Goal: Task Accomplishment & Management: Manage account settings

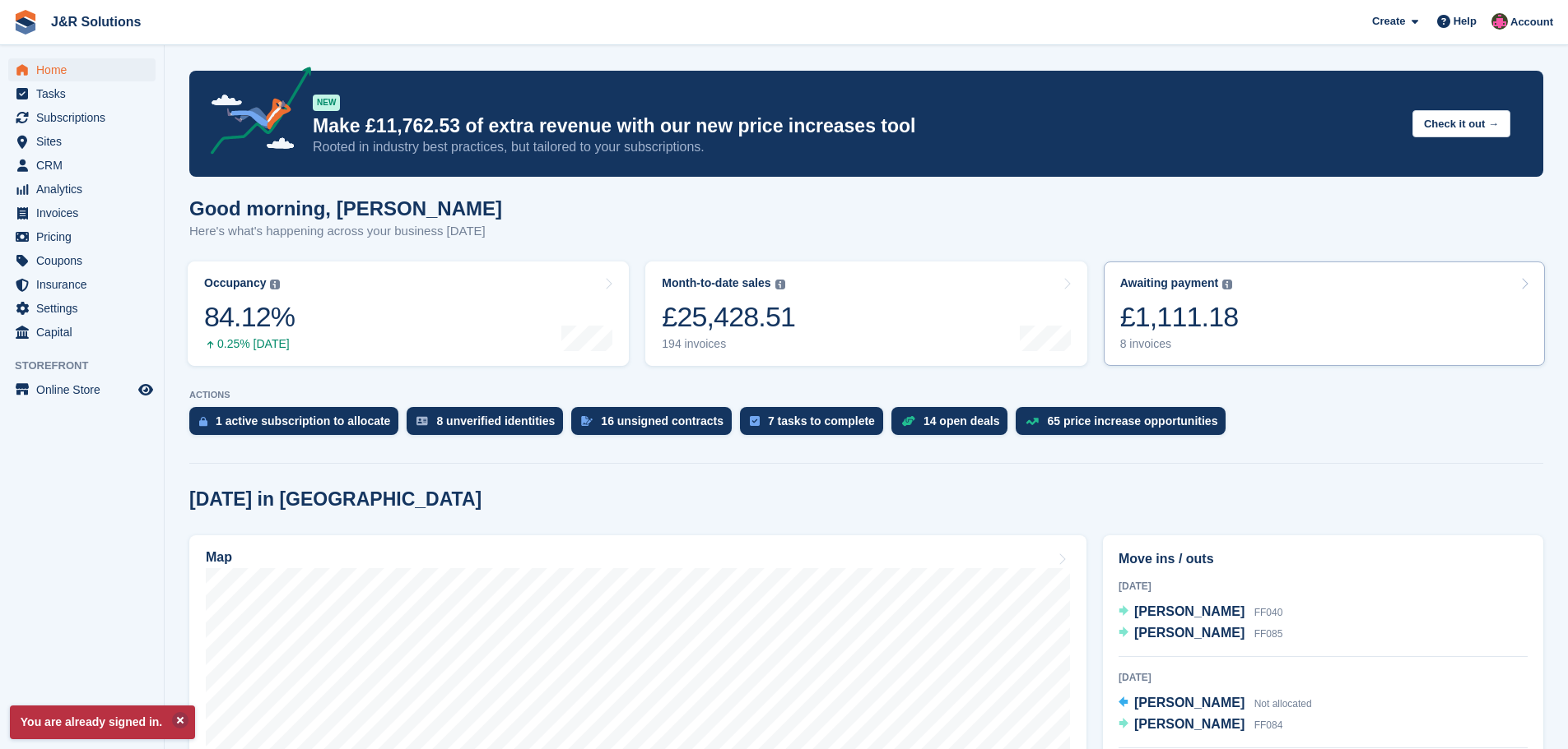
click at [1151, 344] on div "8 invoices" at bounding box center [1179, 344] width 119 height 14
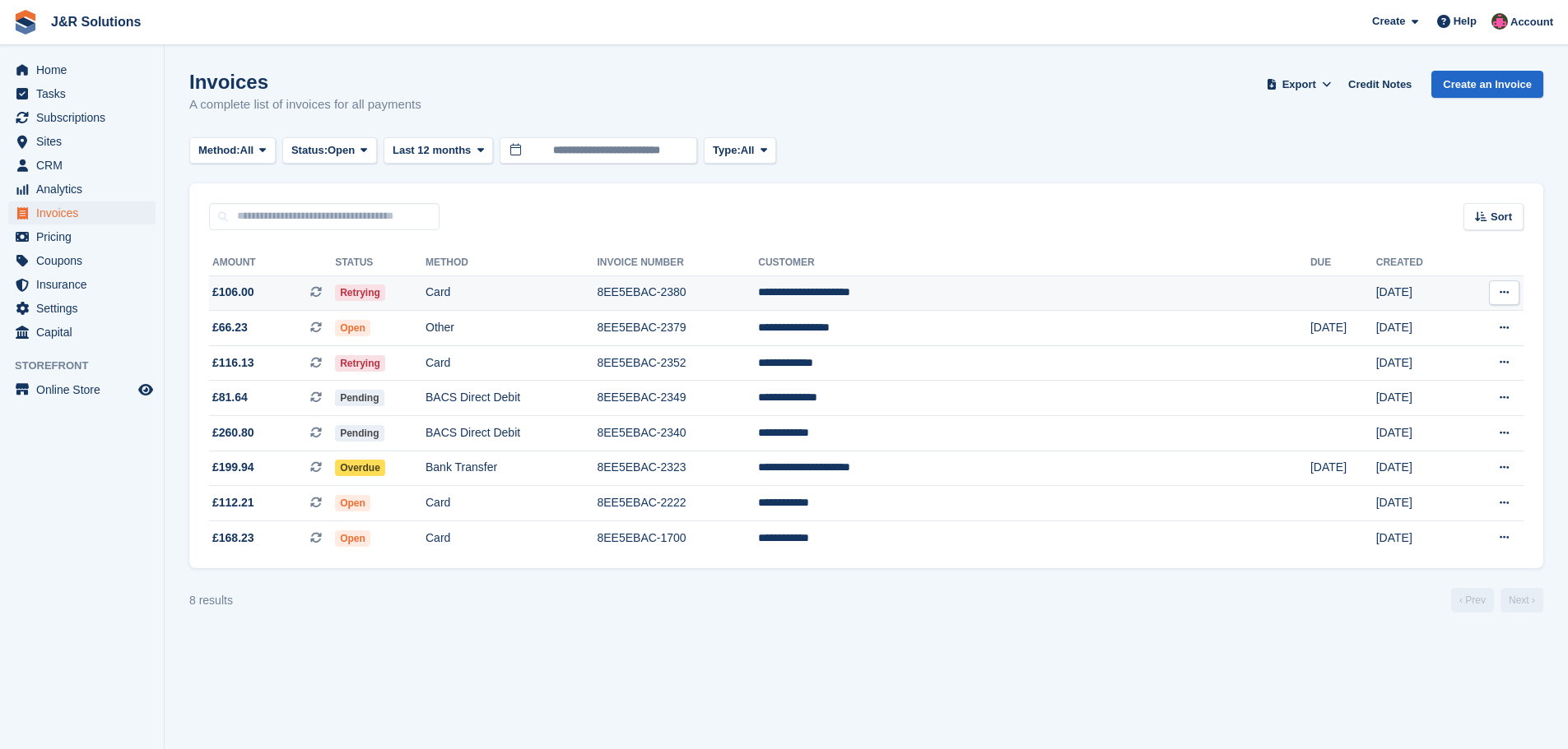
click at [758, 290] on td "8EE5EBAC-2380" at bounding box center [677, 293] width 162 height 35
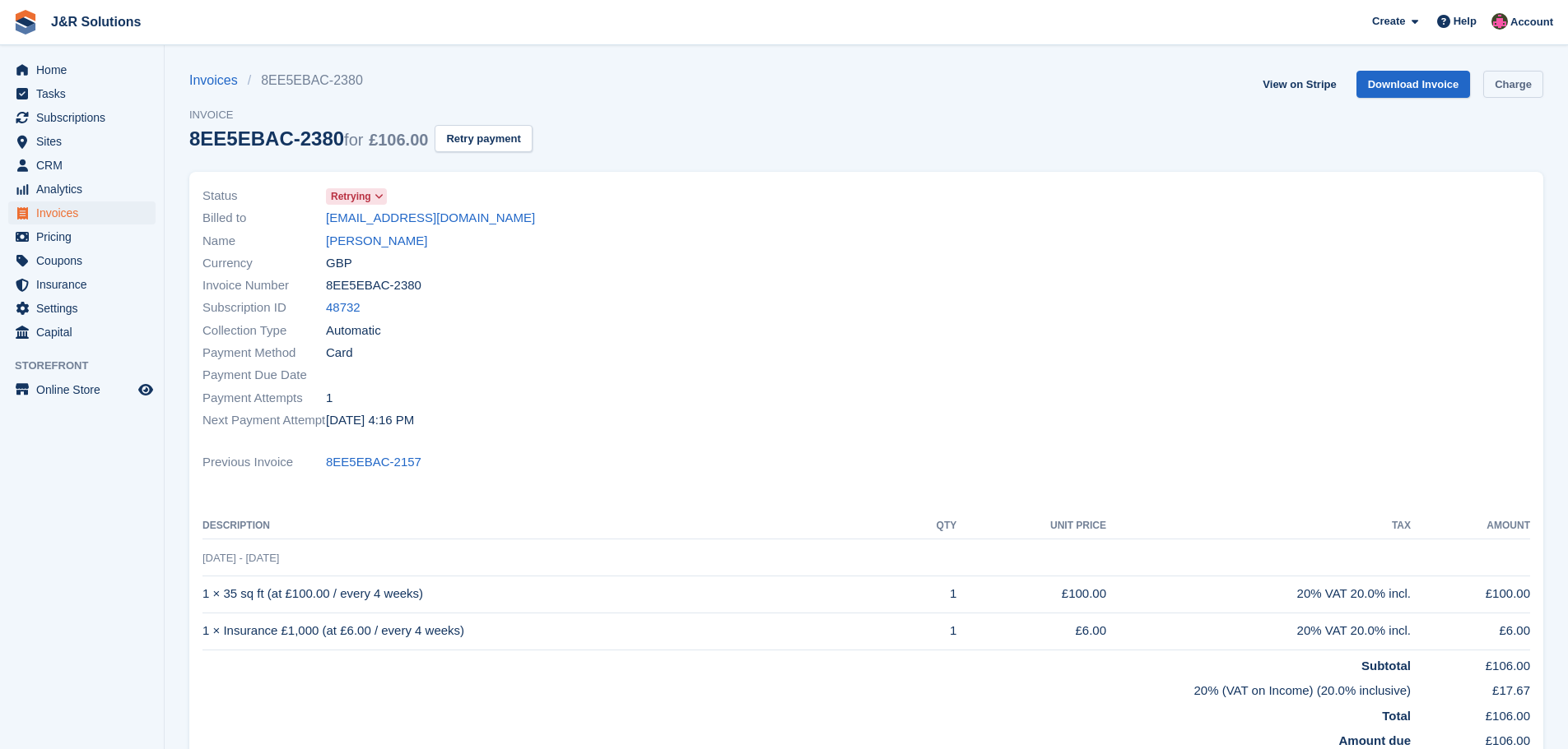
click at [1518, 84] on link "Charge" at bounding box center [1513, 84] width 60 height 27
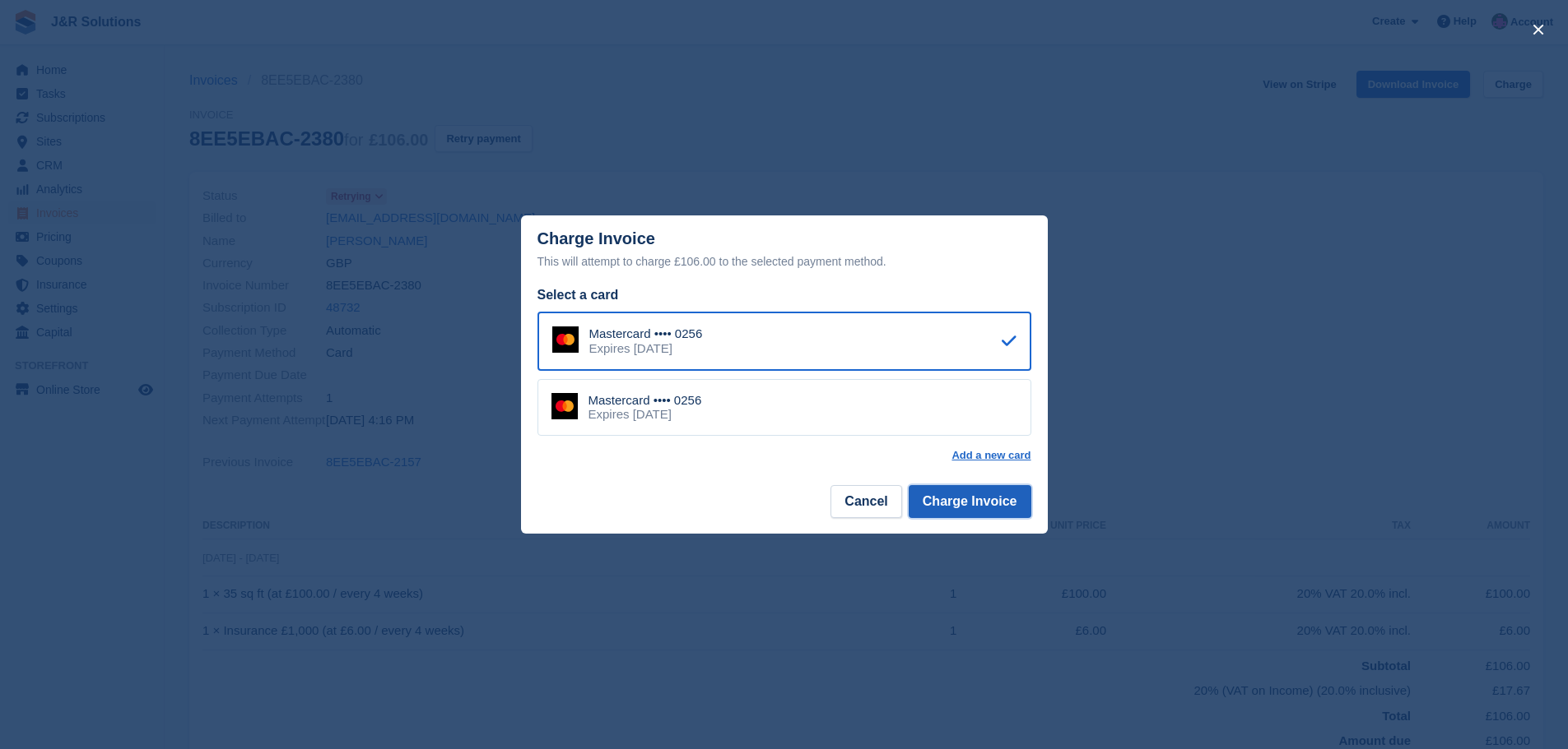
click at [971, 495] on button "Charge Invoice" at bounding box center [969, 502] width 122 height 33
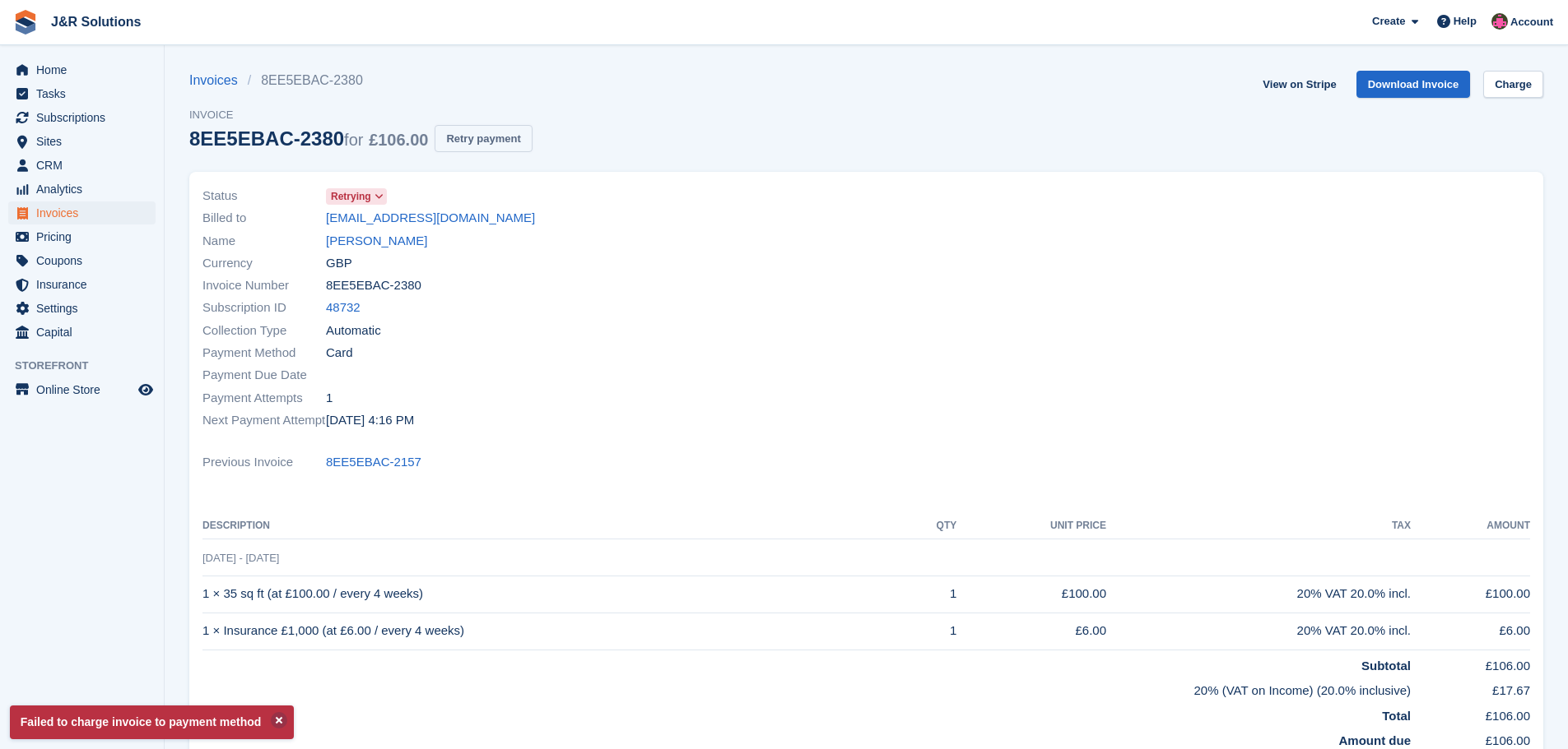
click at [481, 134] on button "Retry payment" at bounding box center [483, 138] width 97 height 27
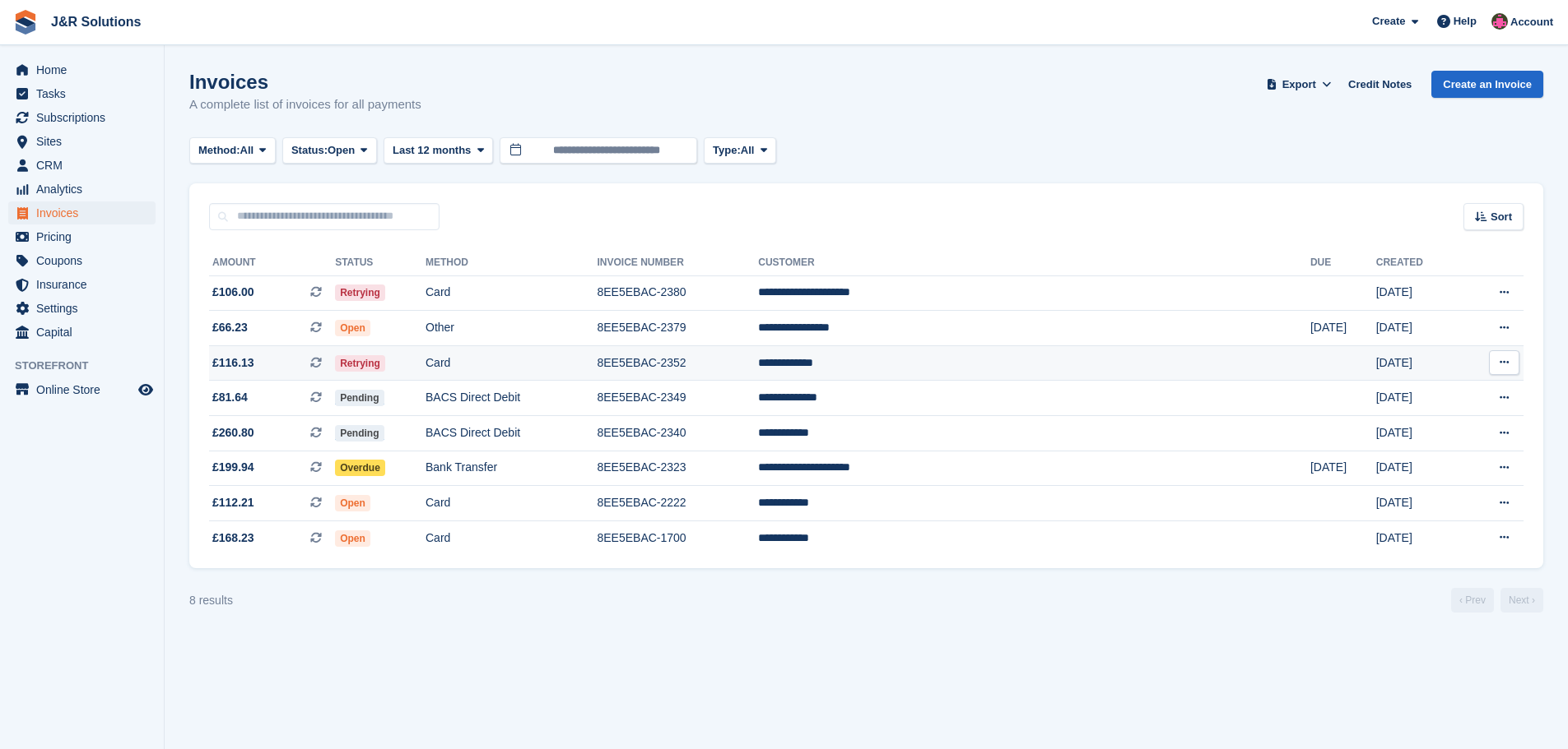
click at [758, 367] on td "8EE5EBAC-2352" at bounding box center [677, 363] width 162 height 35
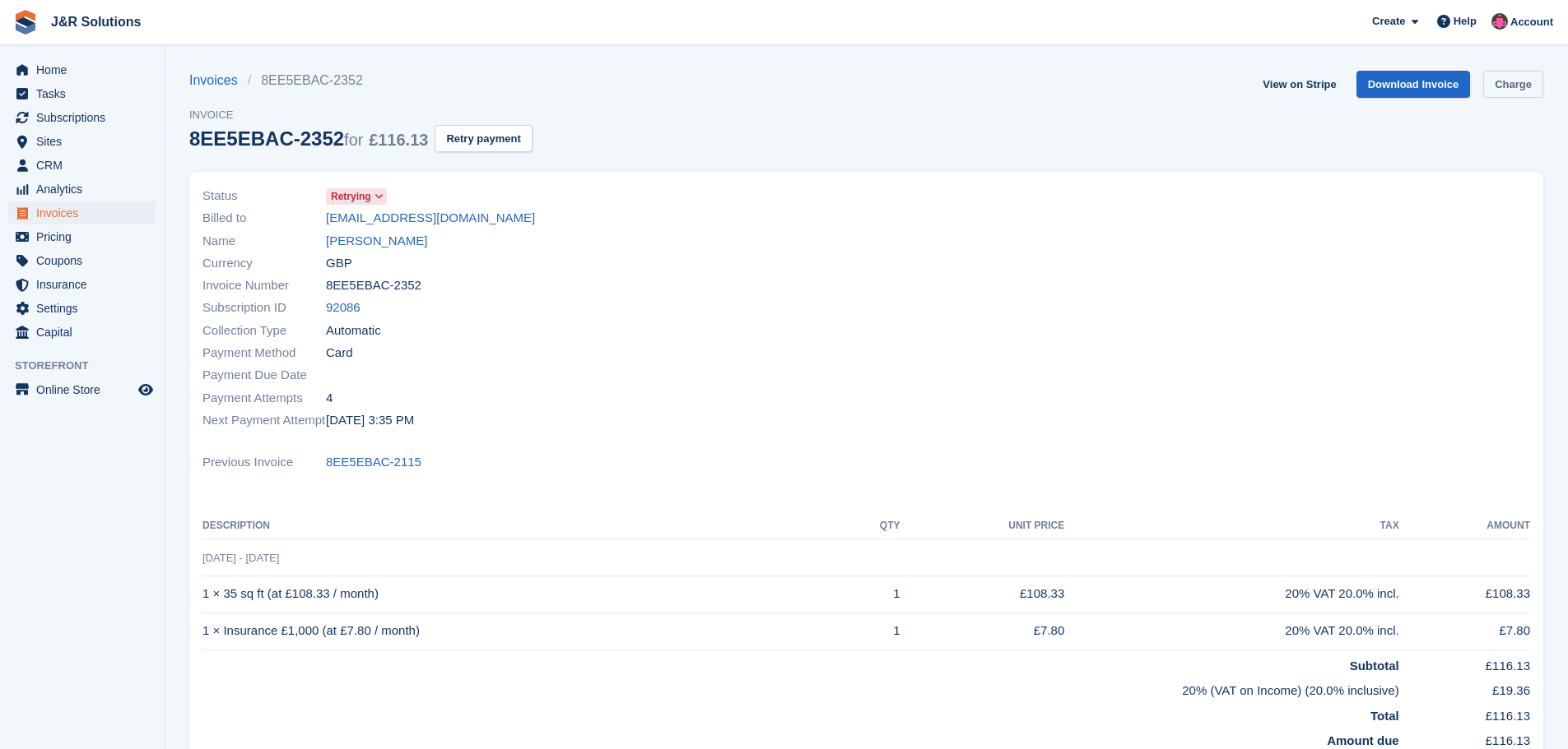
click at [1501, 80] on link "Charge" at bounding box center [1513, 84] width 60 height 27
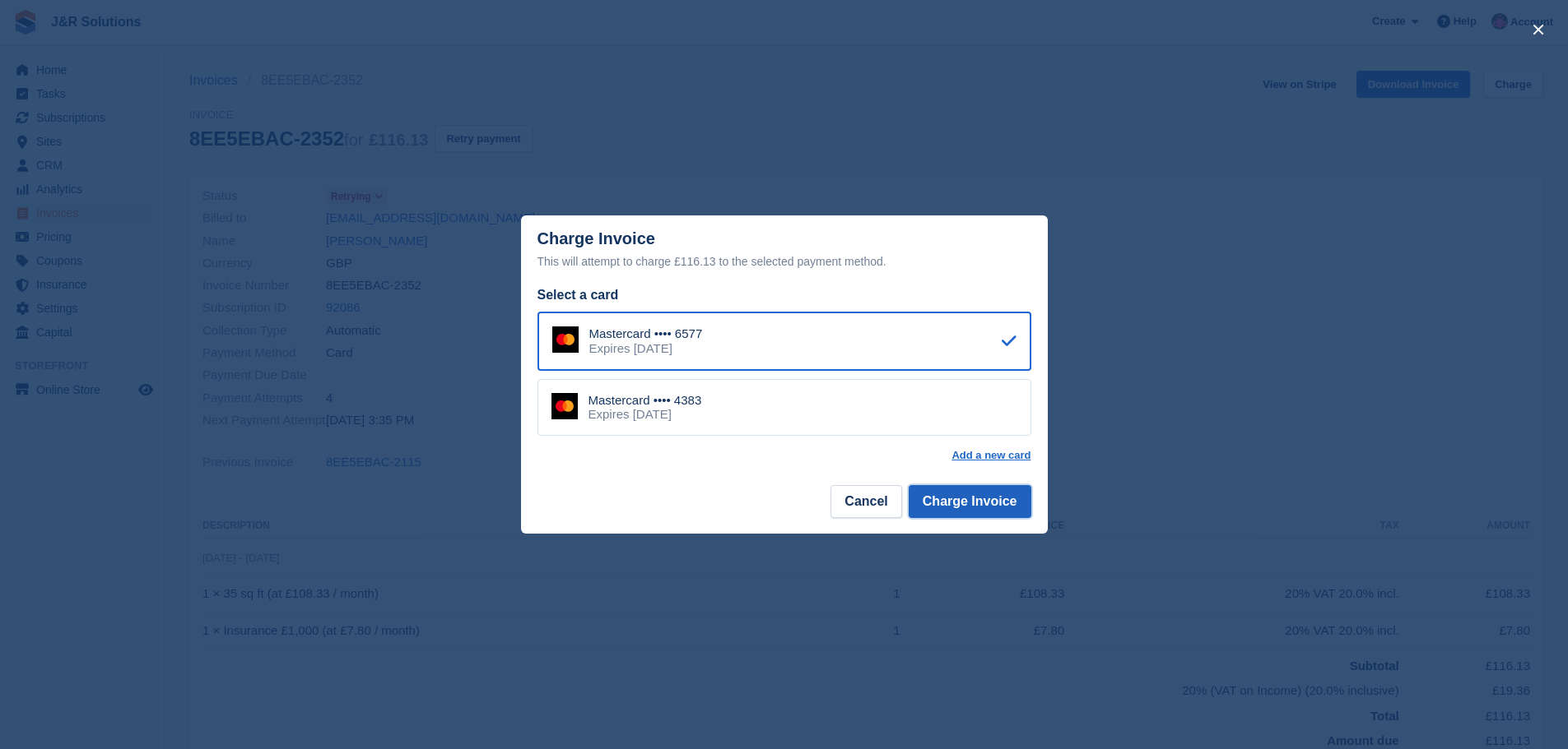
click at [960, 507] on button "Charge Invoice" at bounding box center [969, 502] width 122 height 33
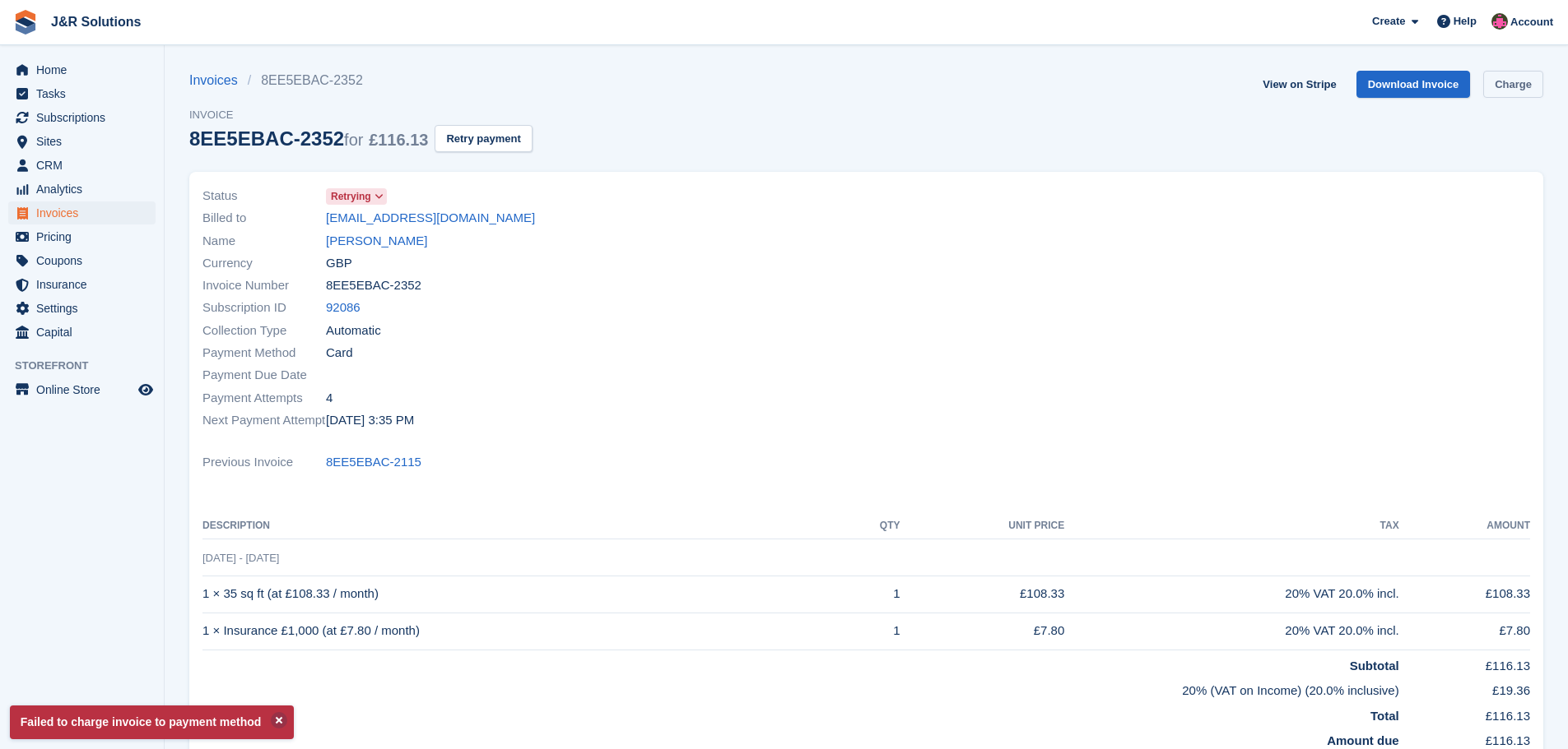
click at [1517, 82] on link "Charge" at bounding box center [1513, 84] width 60 height 27
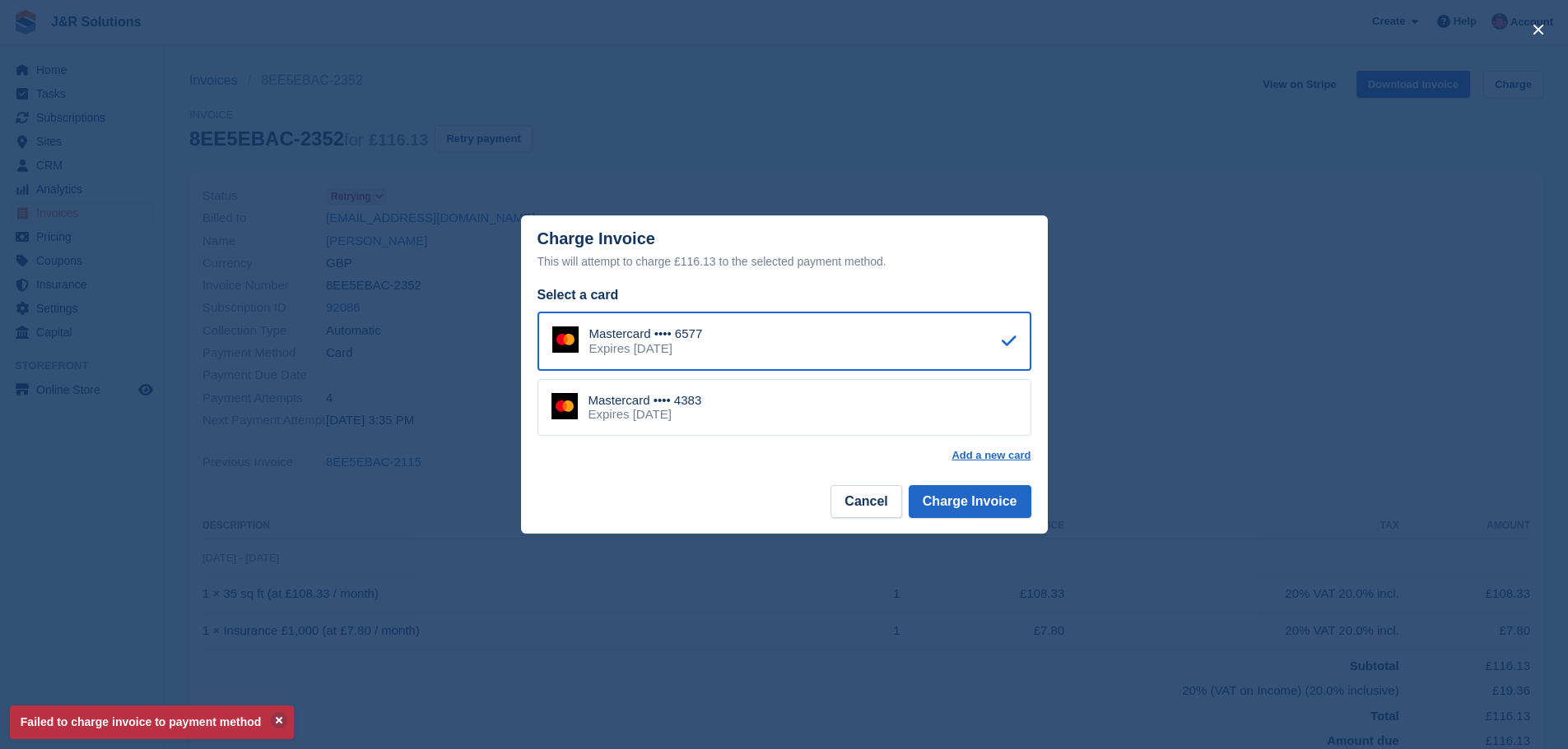
click at [977, 423] on div "Mastercard •••• 4383 Expires January 2030" at bounding box center [784, 408] width 494 height 58
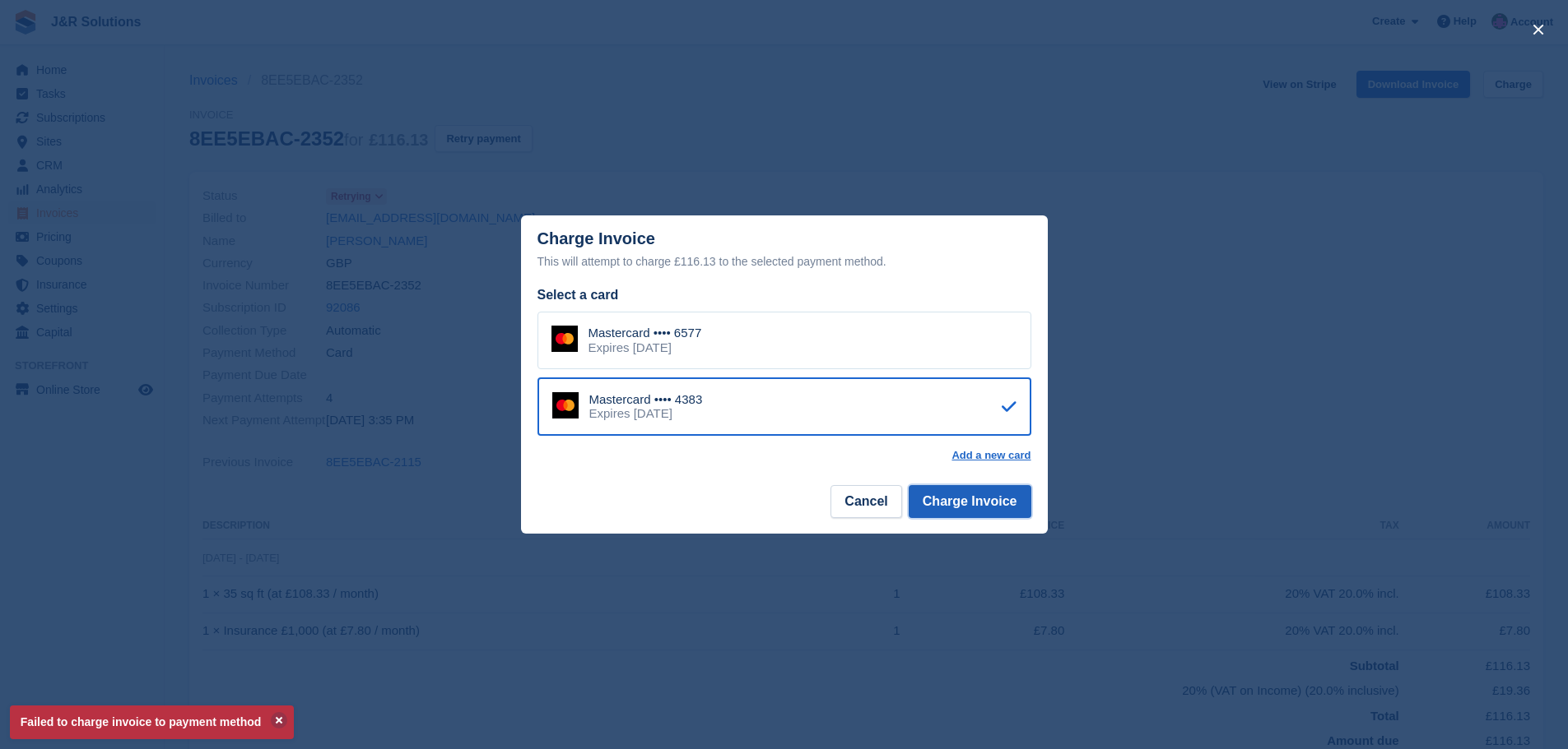
click at [978, 501] on button "Charge Invoice" at bounding box center [969, 502] width 122 height 33
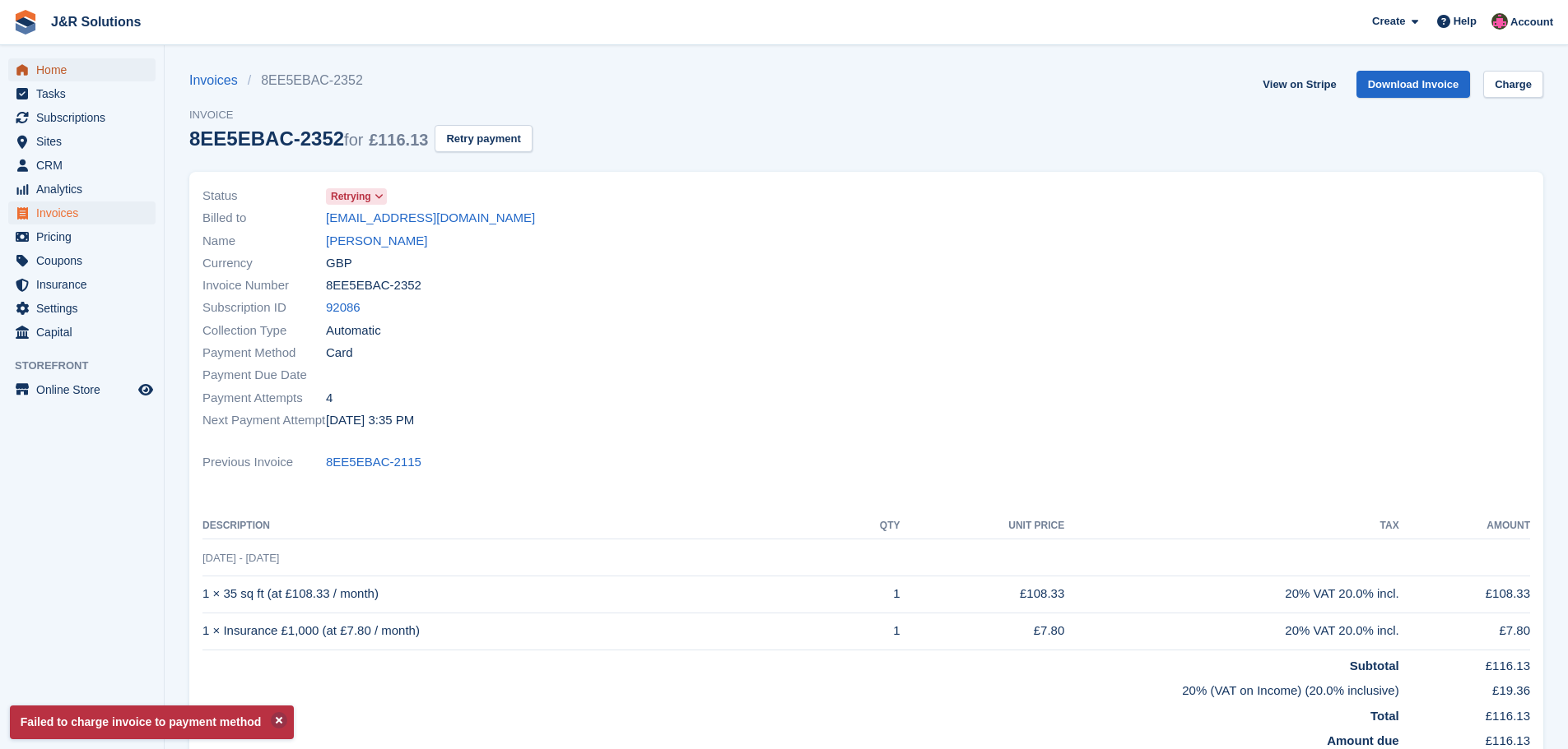
click at [62, 71] on span "Home" at bounding box center [86, 70] width 99 height 23
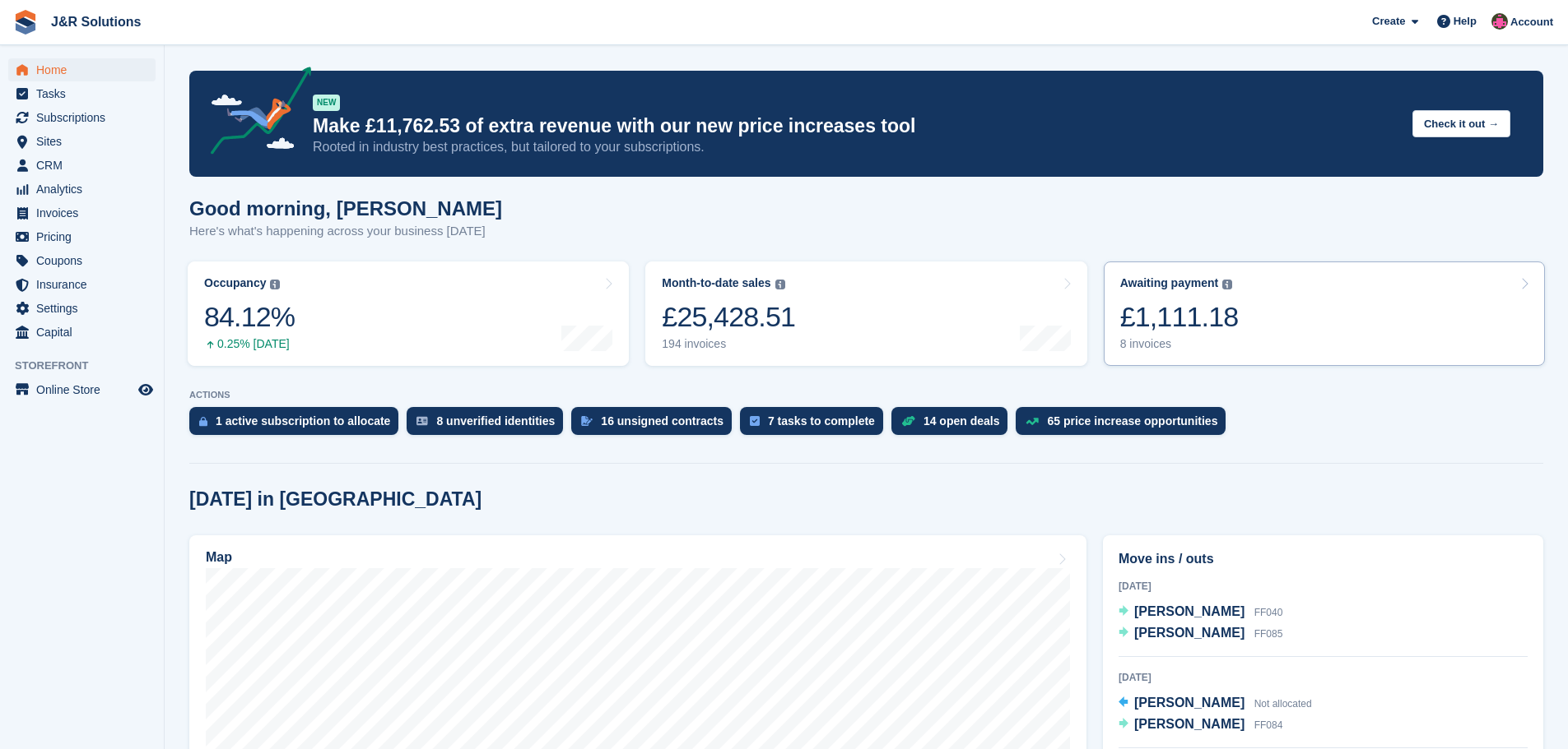
click at [1147, 340] on div "8 invoices" at bounding box center [1179, 344] width 119 height 14
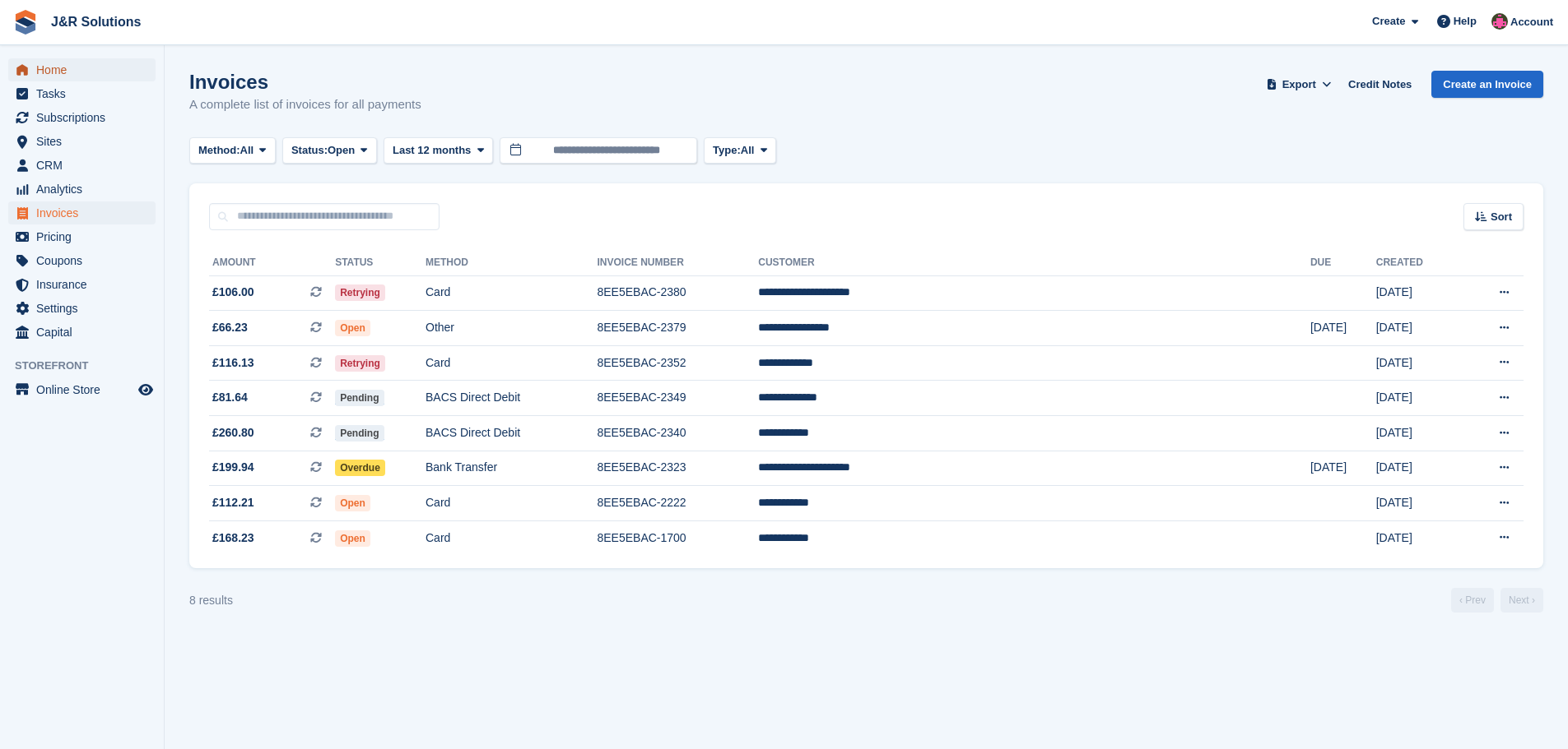
drag, startPoint x: 60, startPoint y: 66, endPoint x: 104, endPoint y: 70, distance: 44.2
click at [61, 66] on span "Home" at bounding box center [86, 70] width 99 height 23
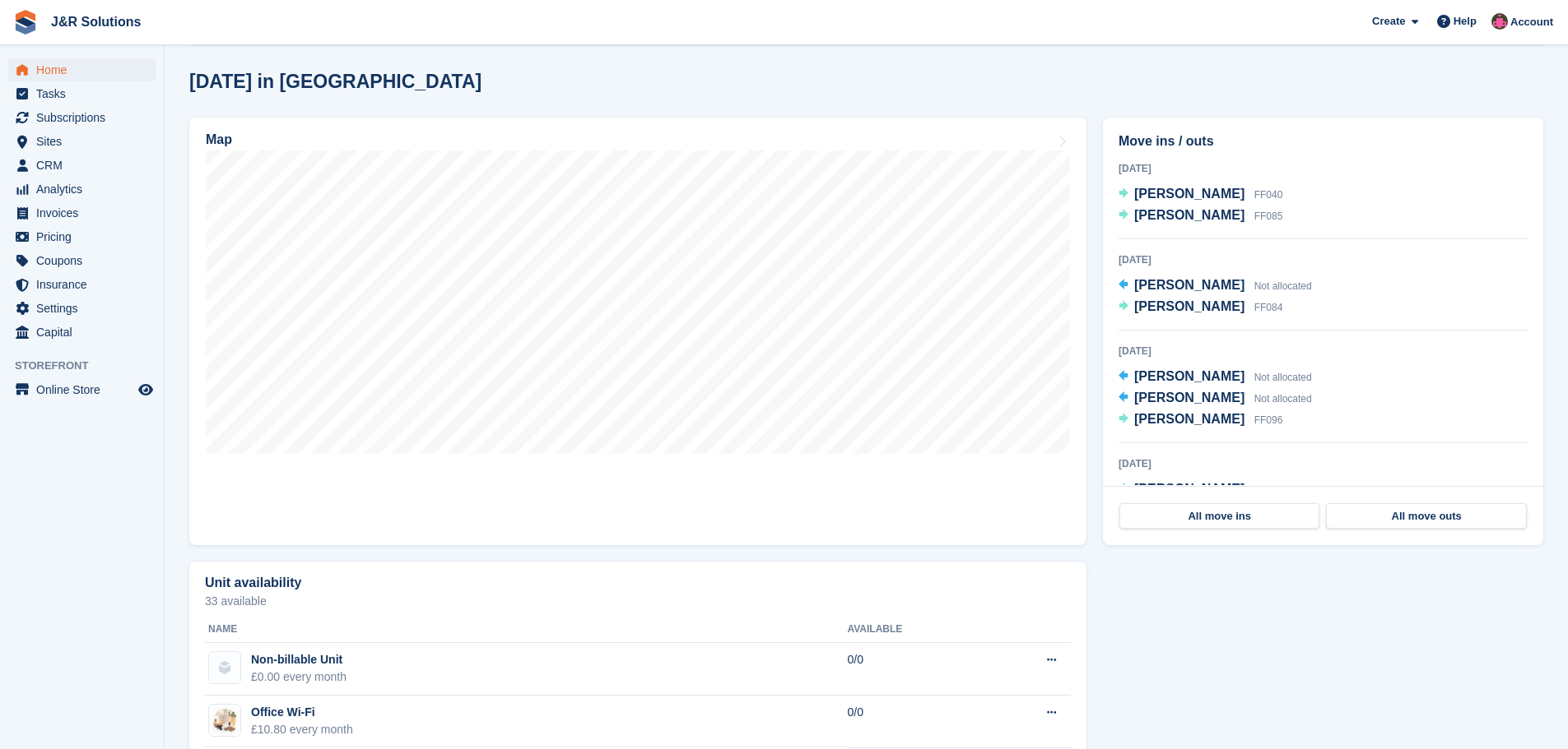
scroll to position [329, 0]
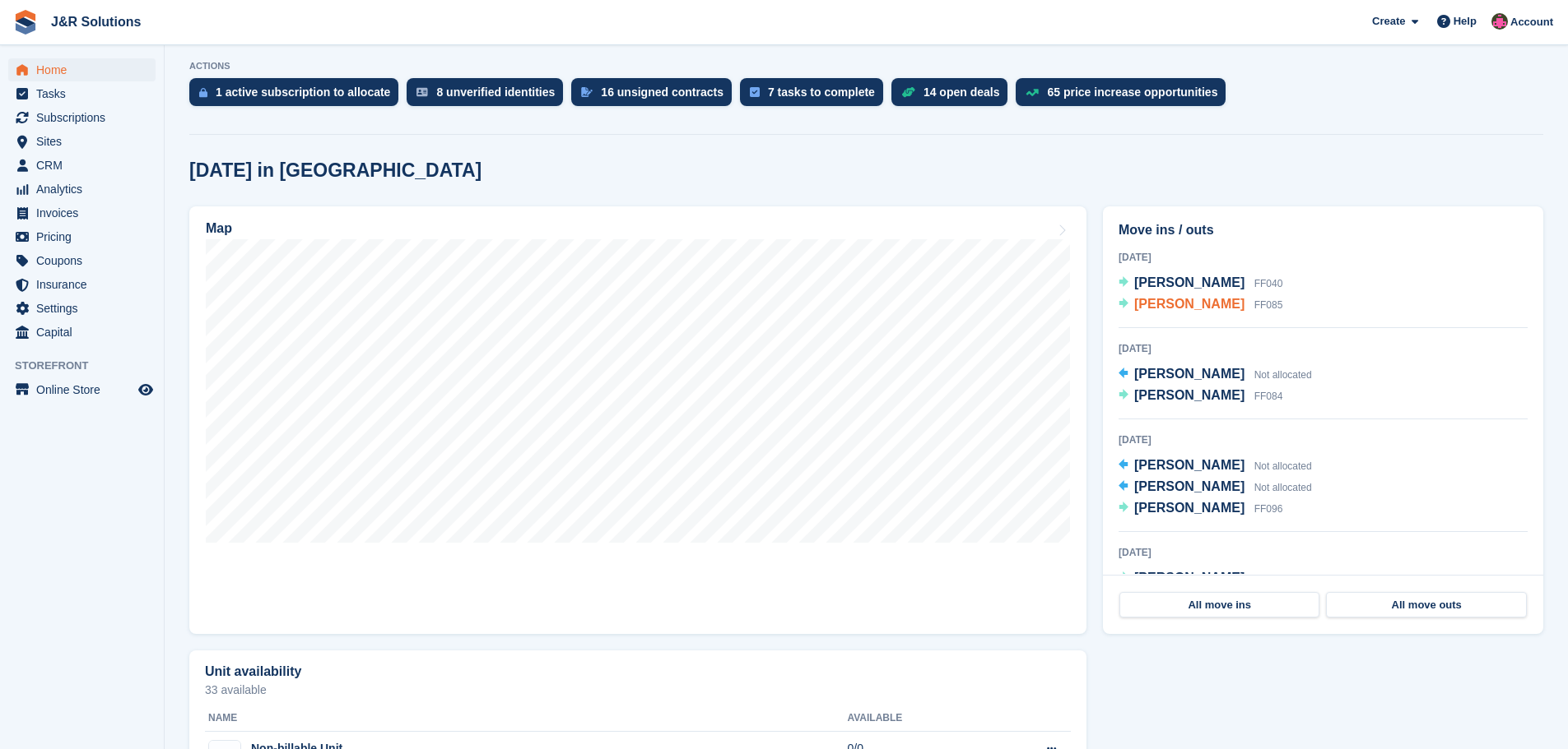
click at [1185, 304] on span "Jasmine Household" at bounding box center [1190, 304] width 110 height 14
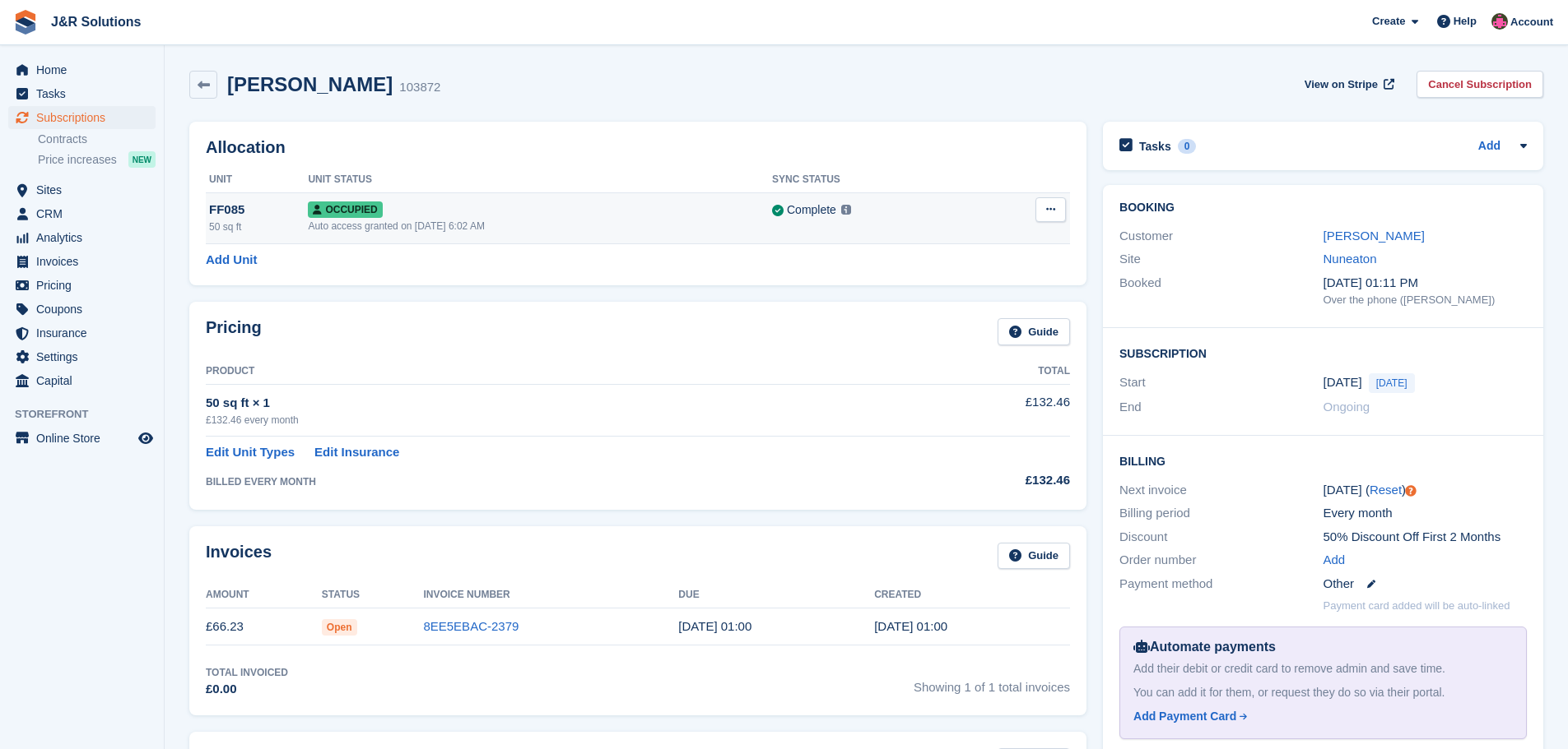
click at [1052, 206] on icon at bounding box center [1051, 208] width 9 height 10
click at [998, 238] on p "Overlock" at bounding box center [987, 242] width 143 height 21
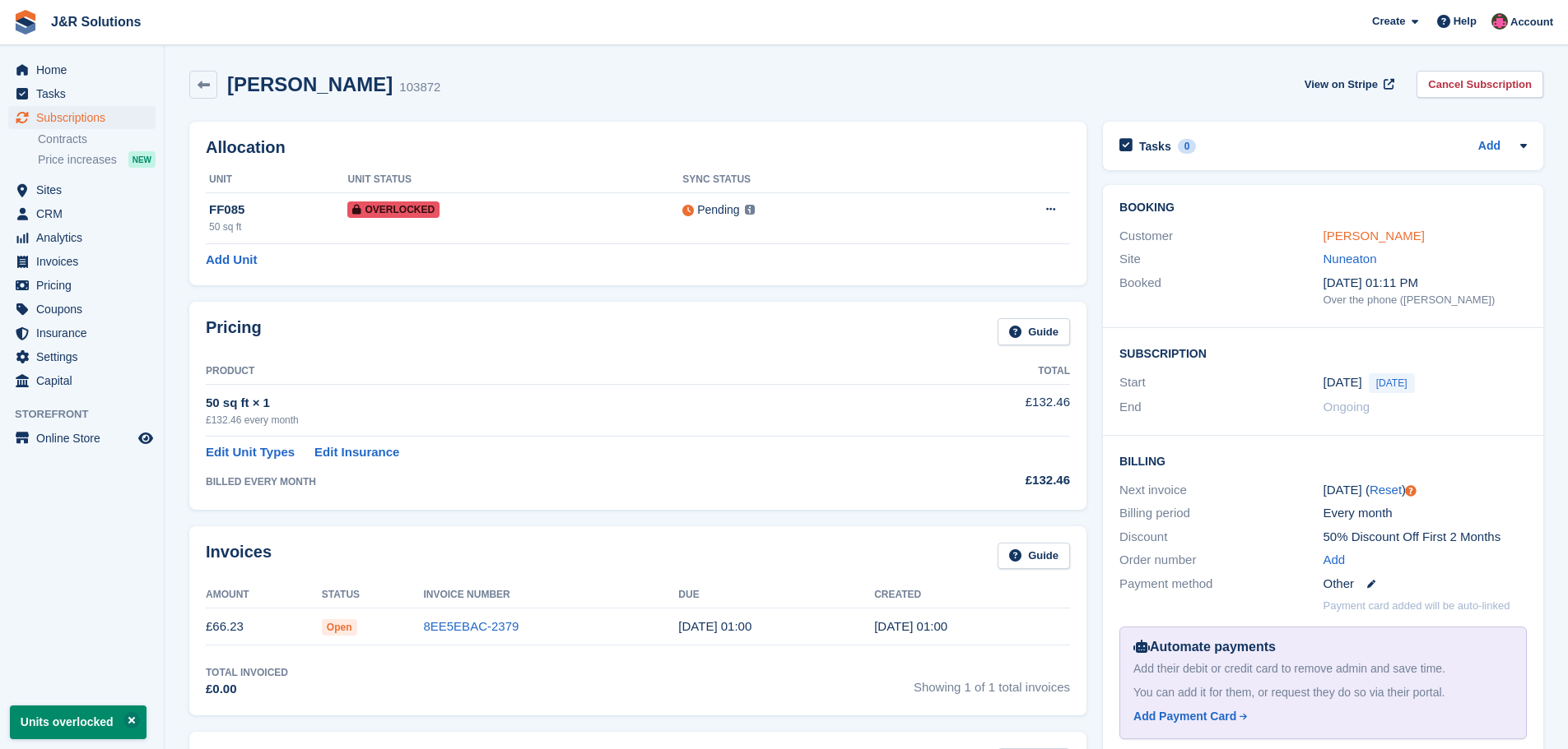
click at [1376, 238] on link "[PERSON_NAME]" at bounding box center [1374, 235] width 101 height 14
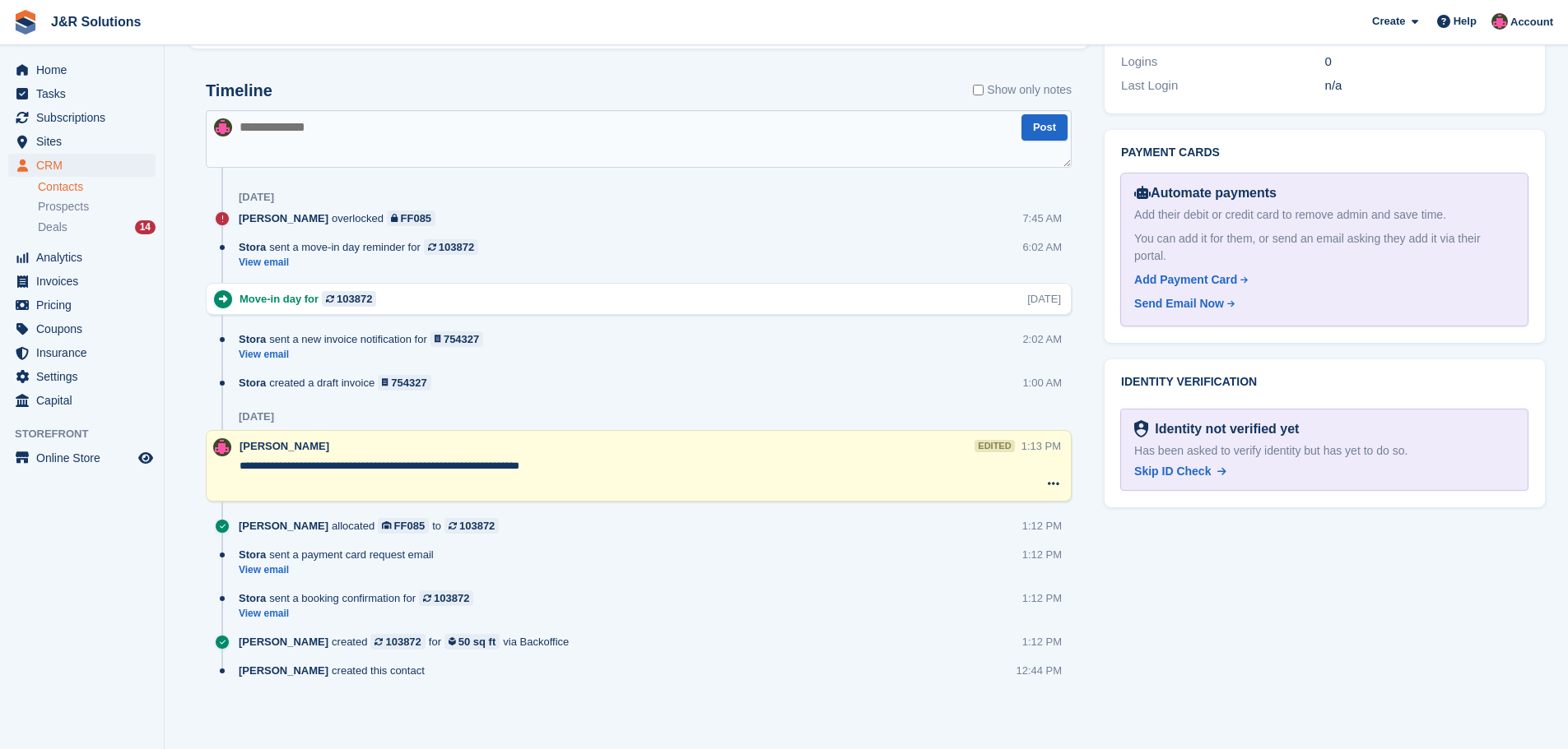
scroll to position [887, 0]
click at [447, 136] on textarea at bounding box center [638, 137] width 866 height 58
type textarea "**********"
click at [1050, 128] on button "Post" at bounding box center [1044, 126] width 46 height 27
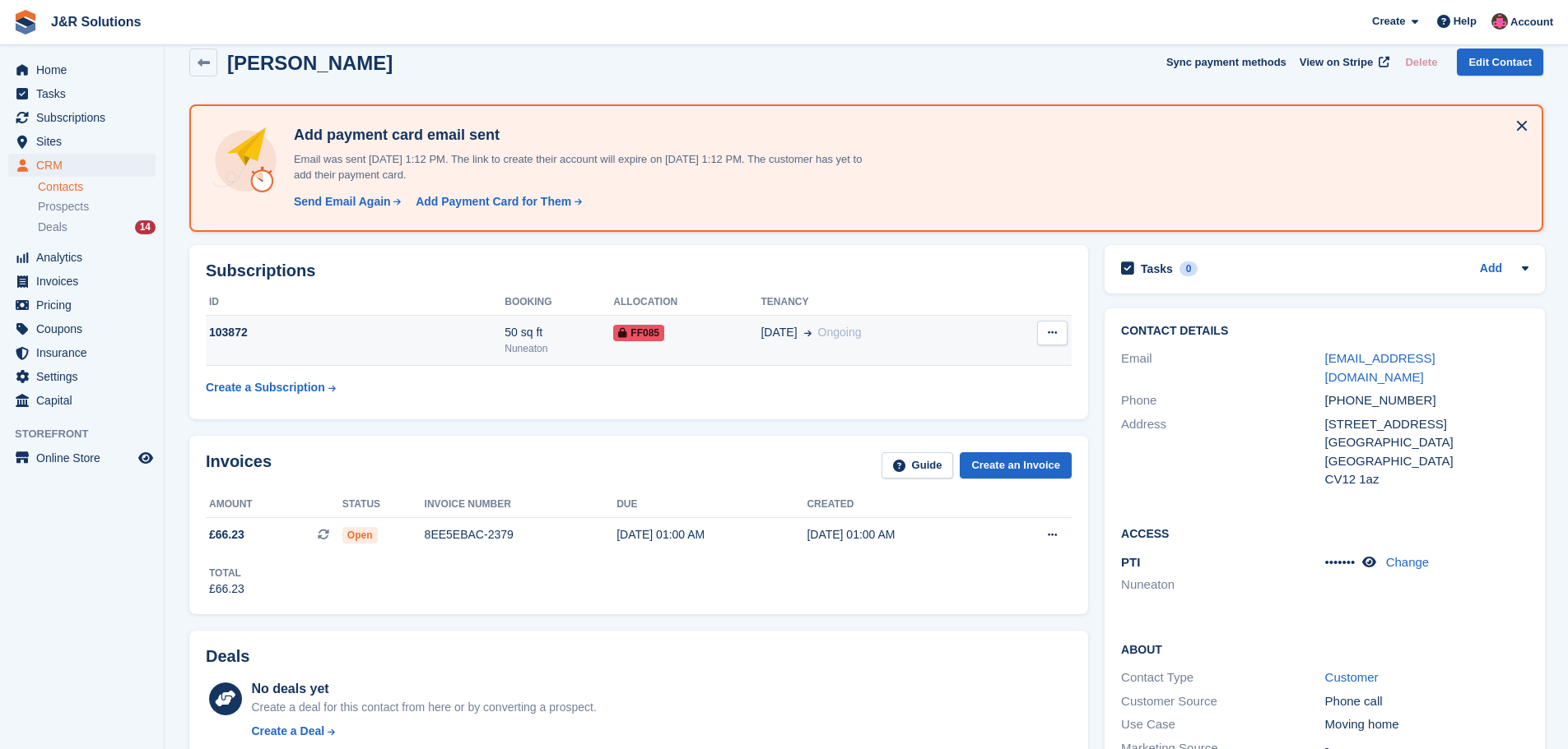
scroll to position [0, 0]
